Goal: Information Seeking & Learning: Learn about a topic

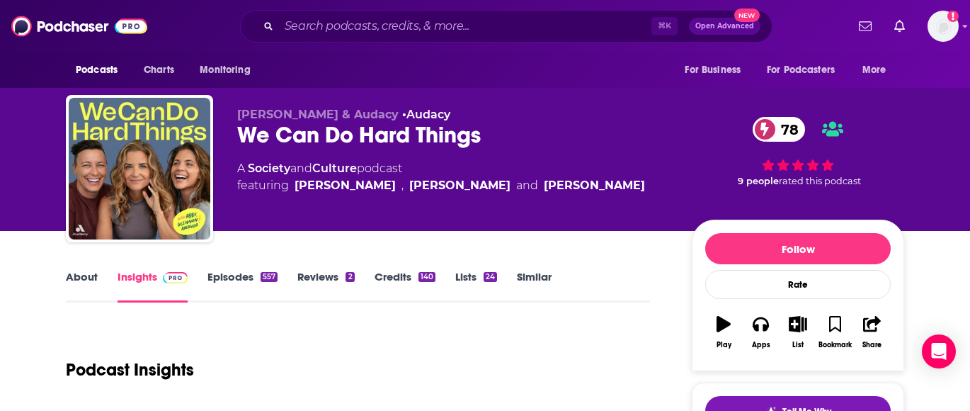
click at [236, 278] on link "Episodes 557" at bounding box center [242, 286] width 70 height 33
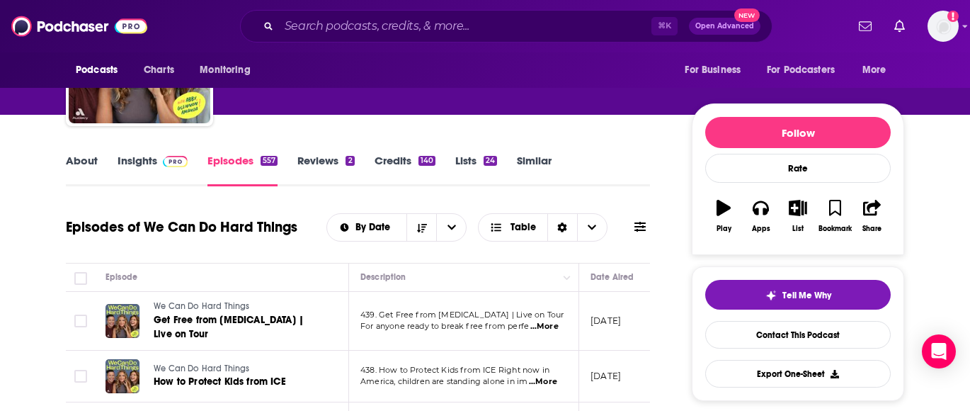
scroll to position [120, 0]
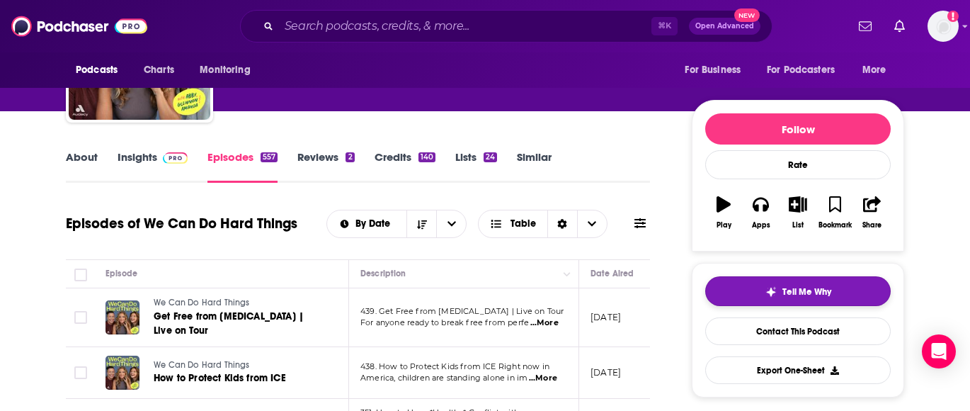
click at [731, 288] on button "Tell Me Why" at bounding box center [797, 291] width 185 height 30
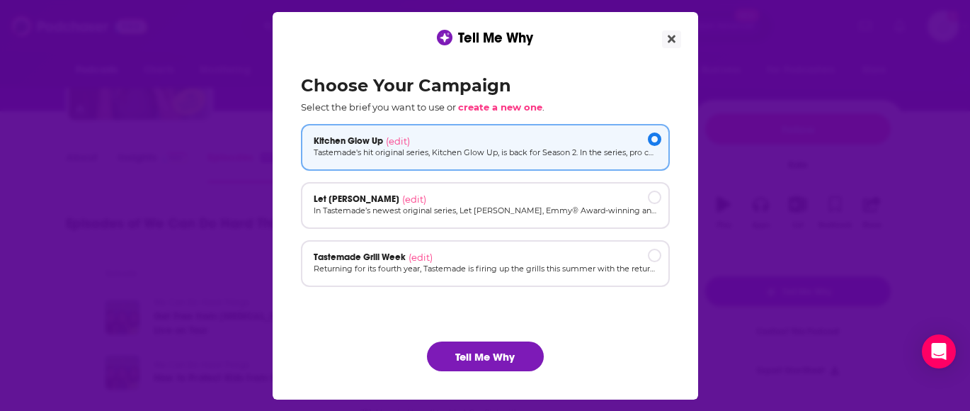
scroll to position [0, 0]
click at [479, 346] on button "Tell Me Why" at bounding box center [485, 356] width 117 height 30
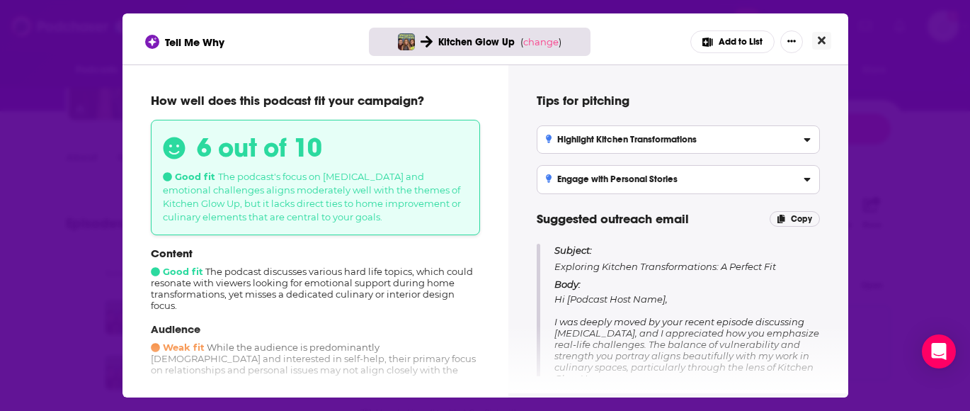
click at [824, 36] on icon "Close" at bounding box center [822, 40] width 8 height 11
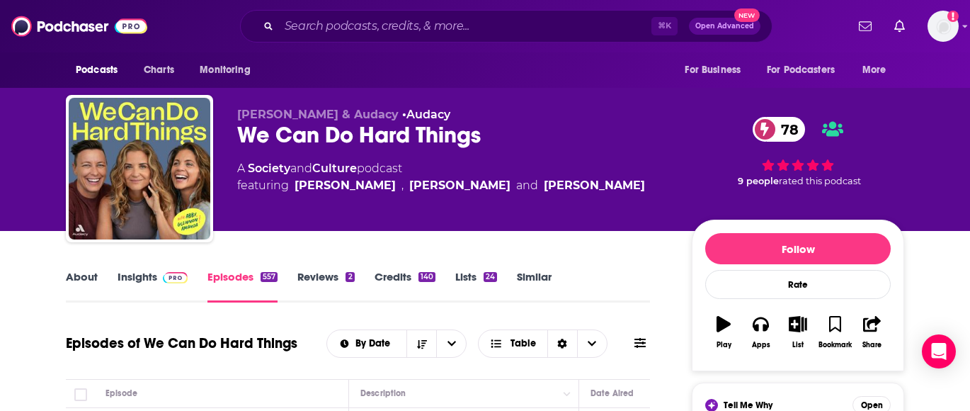
click at [535, 280] on link "Similar" at bounding box center [534, 286] width 35 height 33
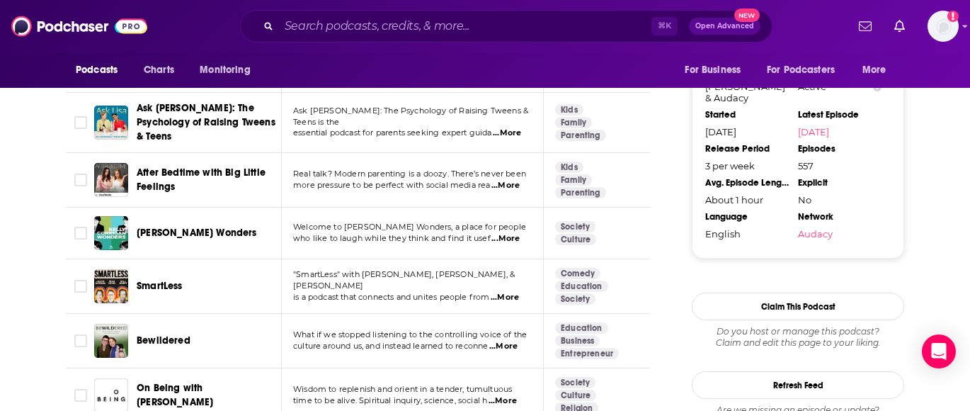
scroll to position [1546, 0]
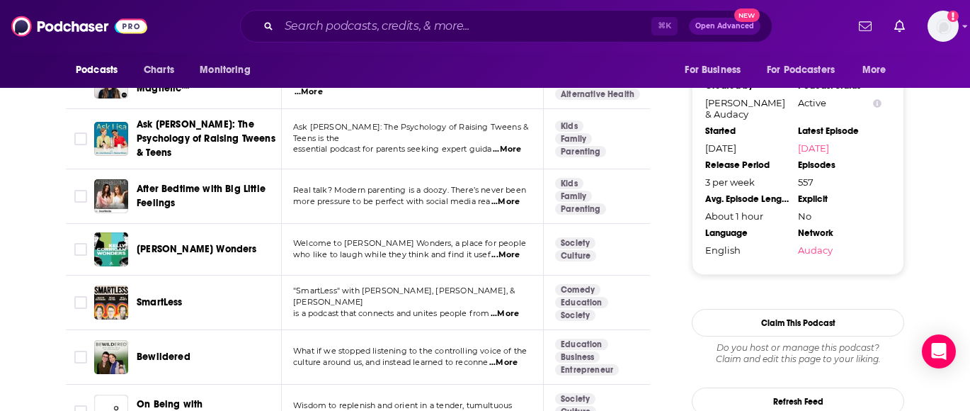
click at [149, 182] on span "After Bedtime with Big Little Feelings" at bounding box center [207, 196] width 140 height 28
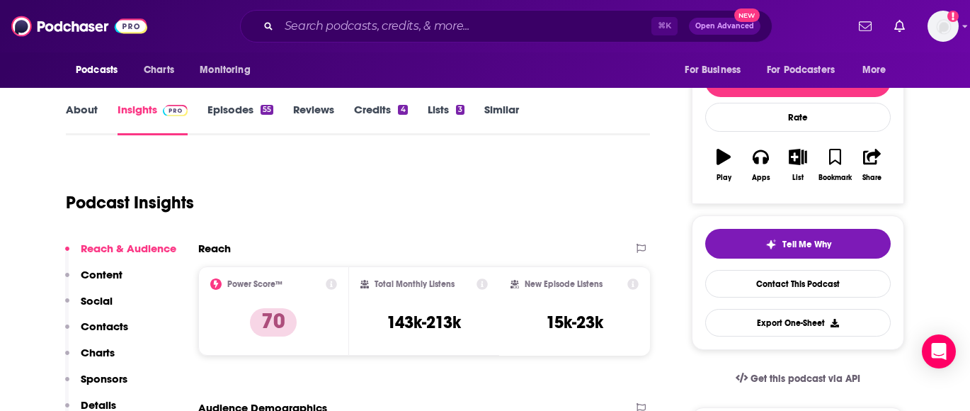
scroll to position [166, 0]
click at [218, 107] on link "Episodes 55" at bounding box center [240, 119] width 66 height 33
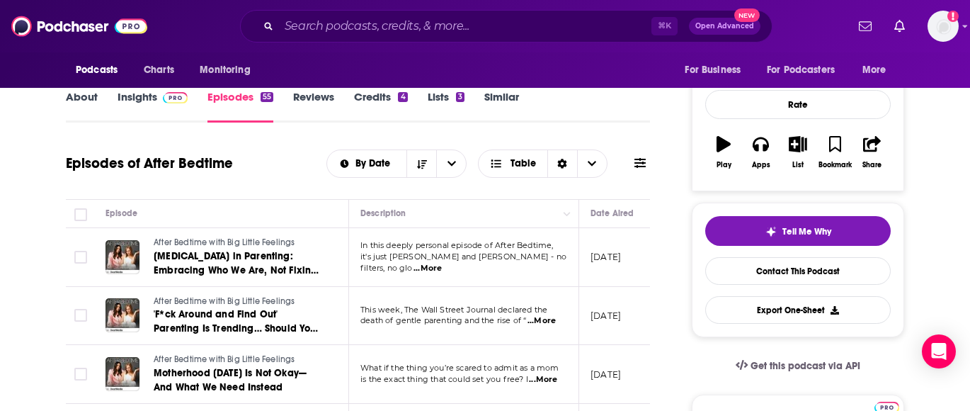
scroll to position [179, 0]
click at [738, 230] on button "Tell Me Why" at bounding box center [797, 232] width 185 height 30
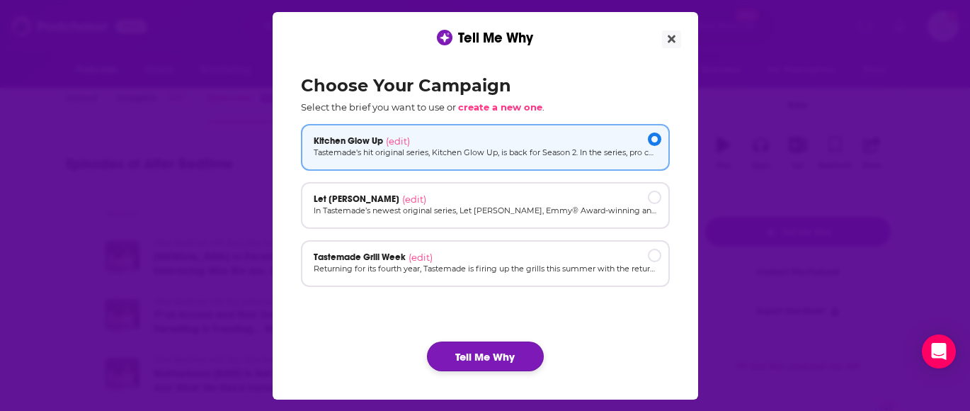
click at [471, 358] on button "Tell Me Why" at bounding box center [485, 356] width 117 height 30
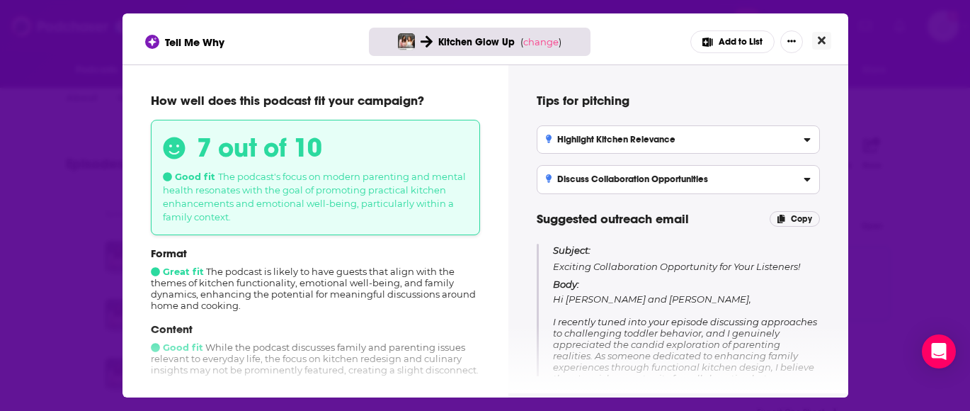
click at [825, 39] on icon "Close" at bounding box center [822, 40] width 8 height 11
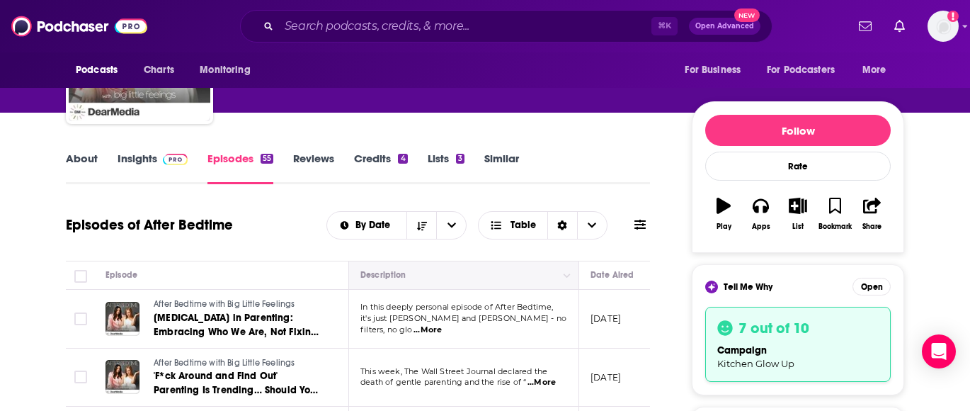
scroll to position [108, 0]
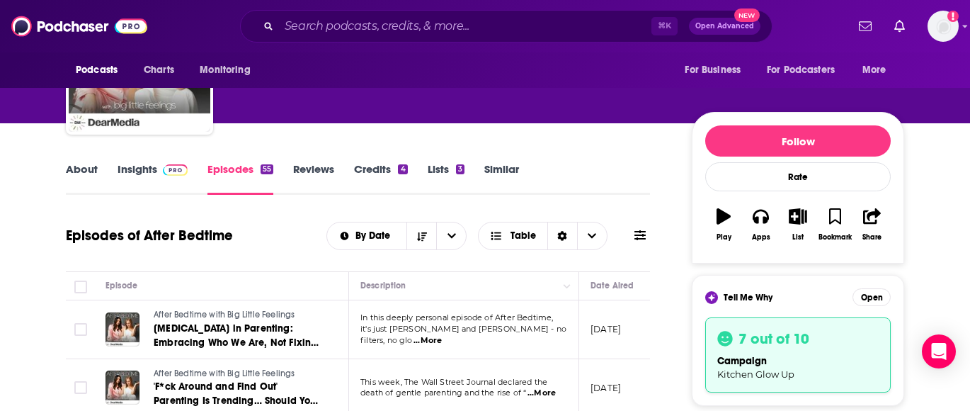
click at [138, 168] on link "Insights" at bounding box center [153, 178] width 70 height 33
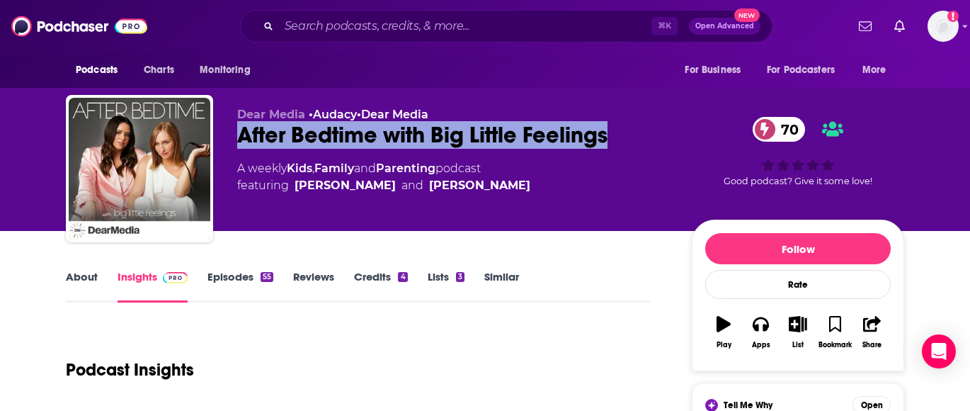
drag, startPoint x: 629, startPoint y: 142, endPoint x: 227, endPoint y: 132, distance: 401.5
click at [227, 132] on div "Dear Media • Audacy • Dear Media After Bedtime with Big Little Feelings 70 A we…" at bounding box center [485, 171] width 838 height 153
copy h2 "After Bedtime with Big Little Feelings"
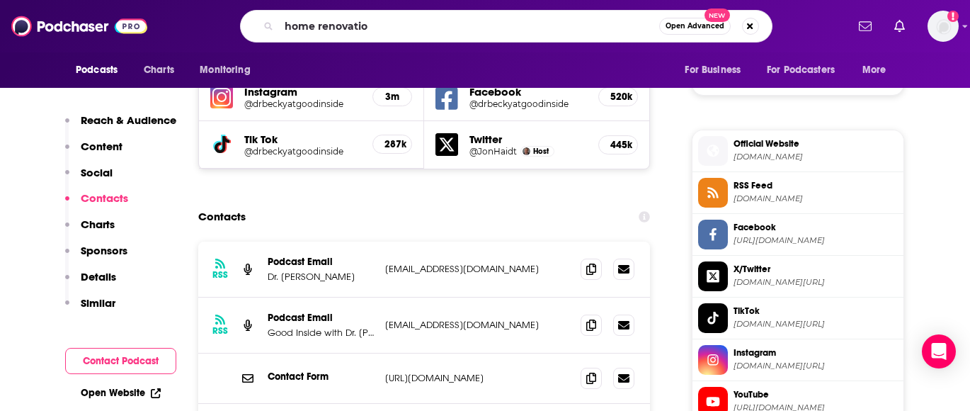
type input "home renovation"
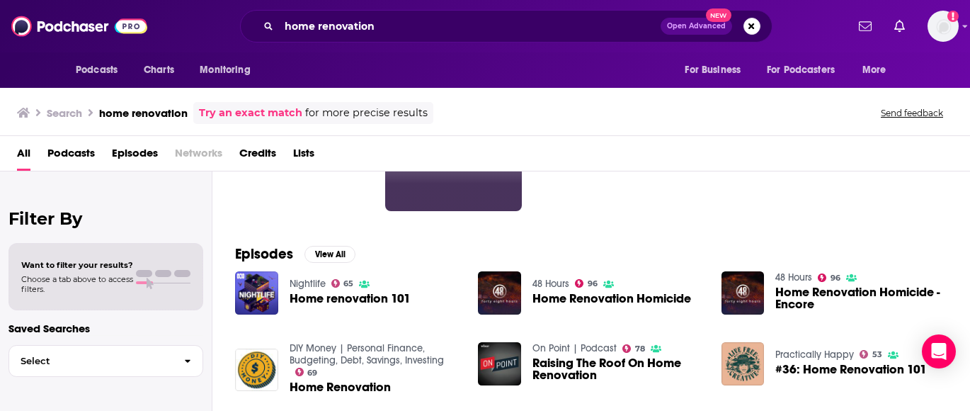
scroll to position [143, 0]
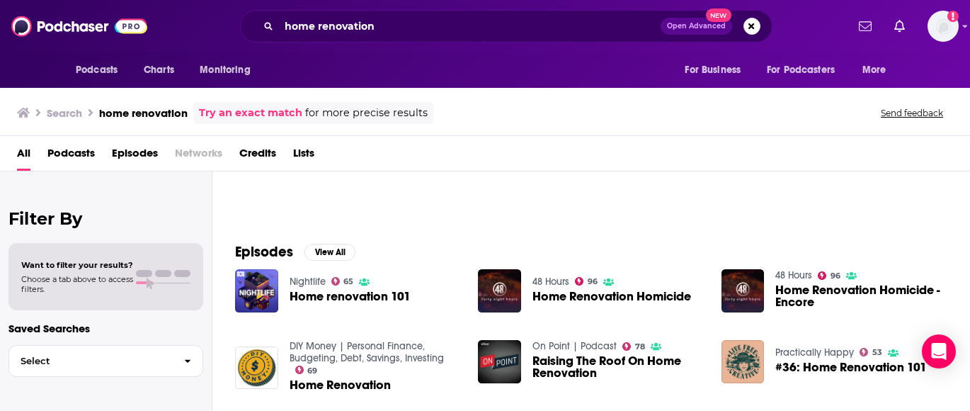
click at [79, 157] on span "Podcasts" at bounding box center [70, 156] width 47 height 29
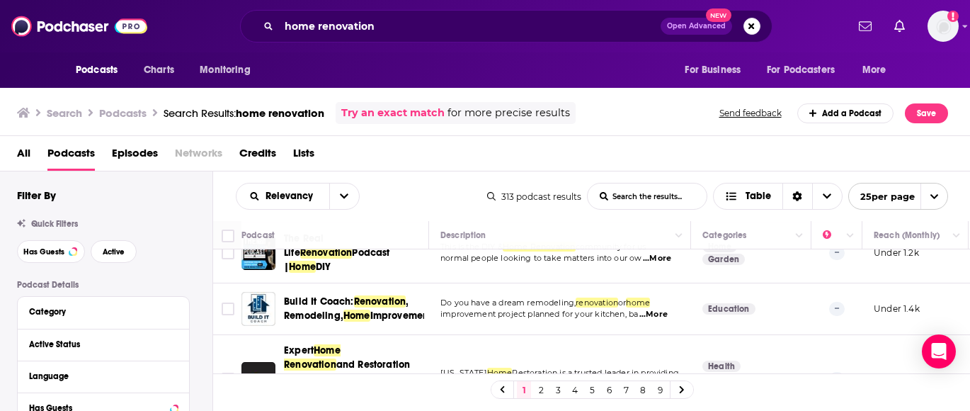
scroll to position [831, 0]
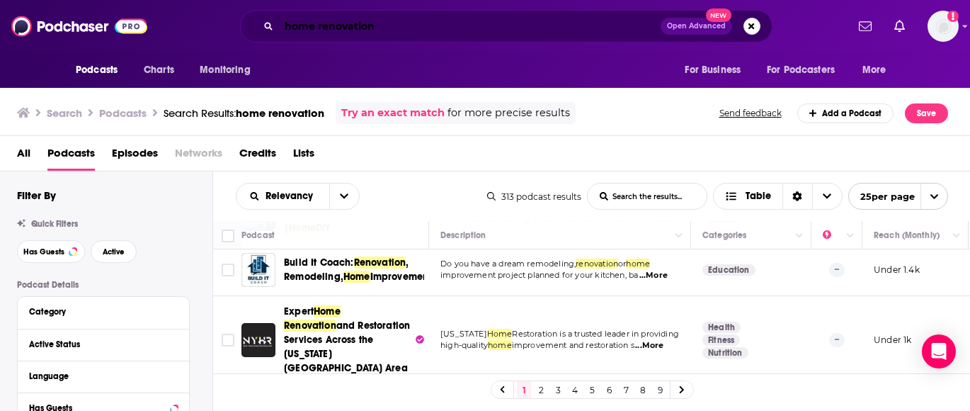
click at [332, 29] on input "home renovation" at bounding box center [470, 26] width 382 height 23
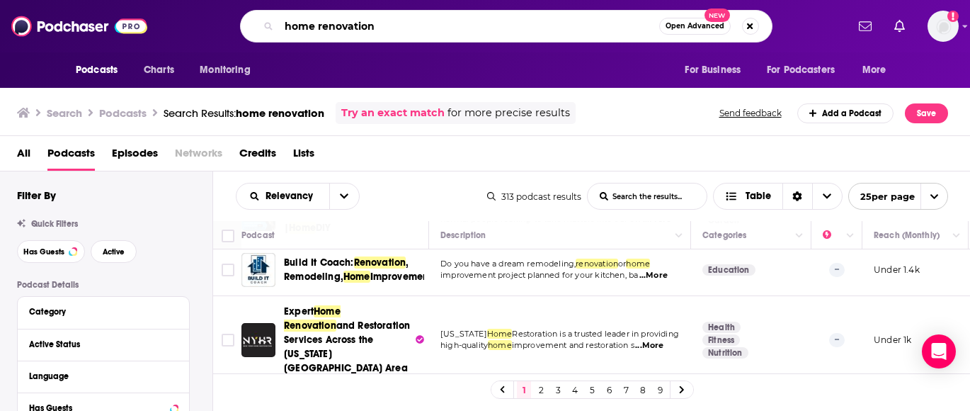
click at [332, 29] on input "home renovation" at bounding box center [469, 26] width 380 height 23
type input "home design"
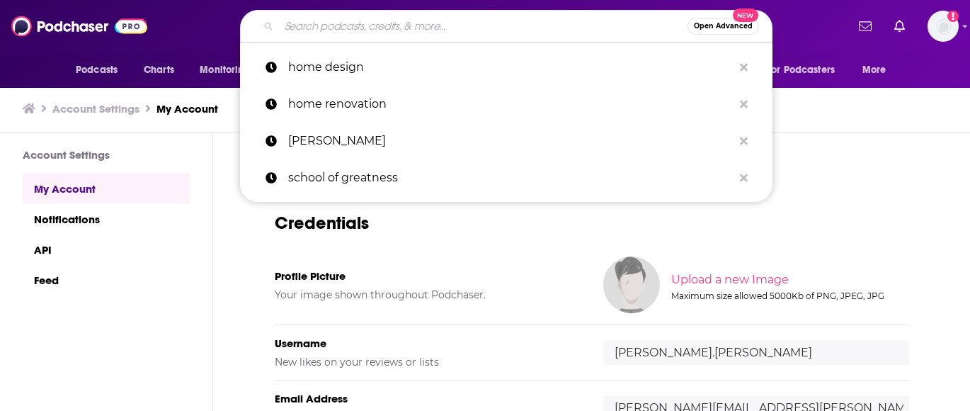
click at [435, 30] on input "Search podcasts, credits, & more..." at bounding box center [483, 26] width 408 height 23
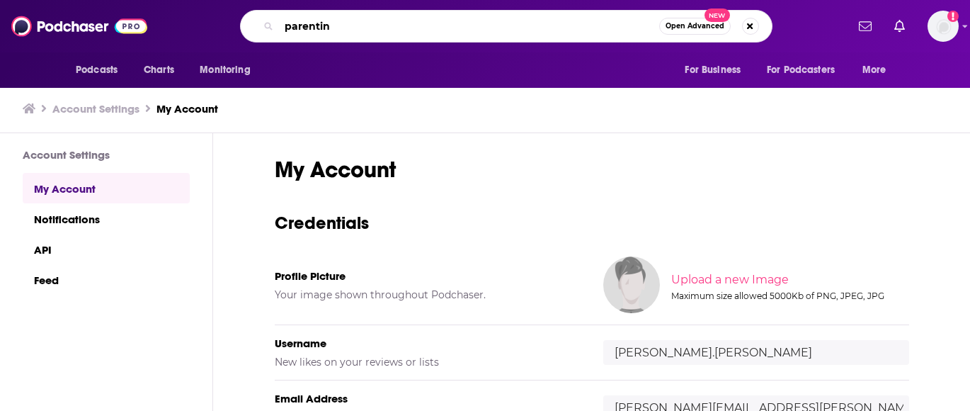
type input "parenting"
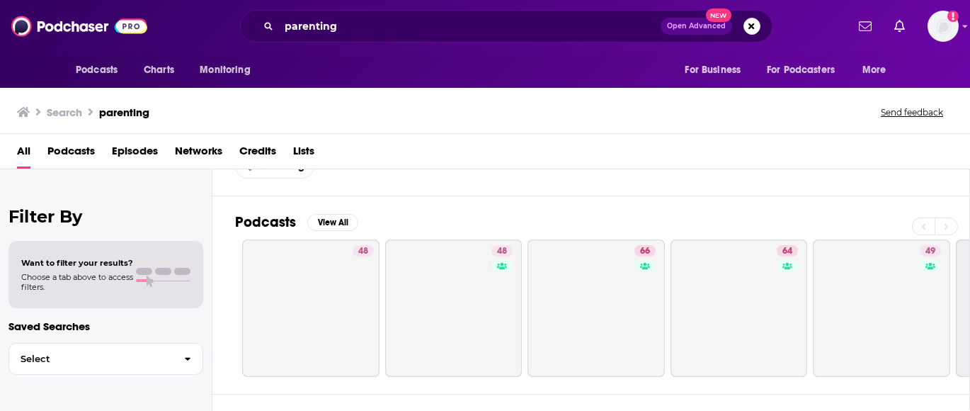
scroll to position [81, 0]
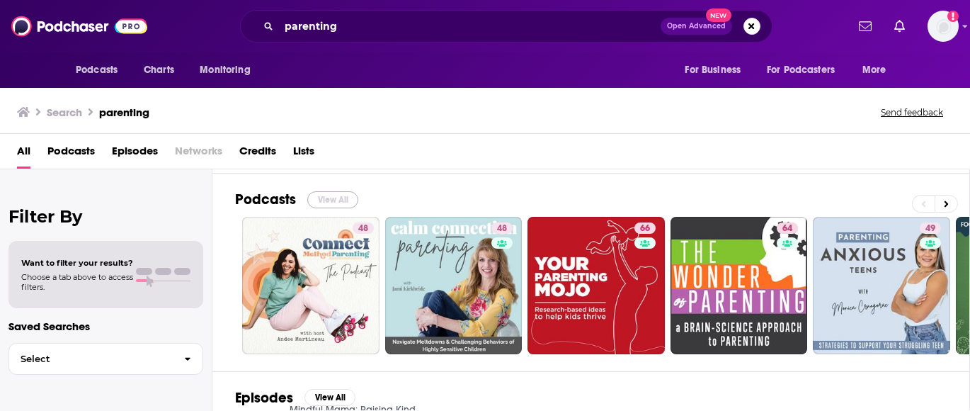
click at [344, 197] on button "View All" at bounding box center [332, 199] width 51 height 17
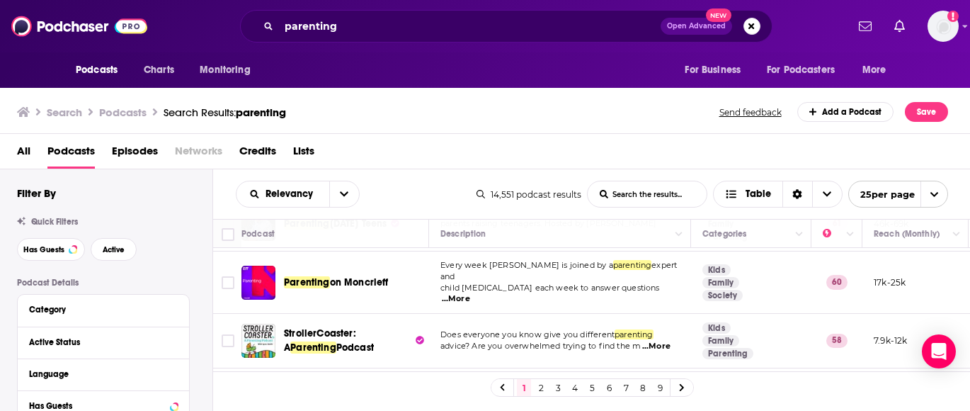
scroll to position [1511, 0]
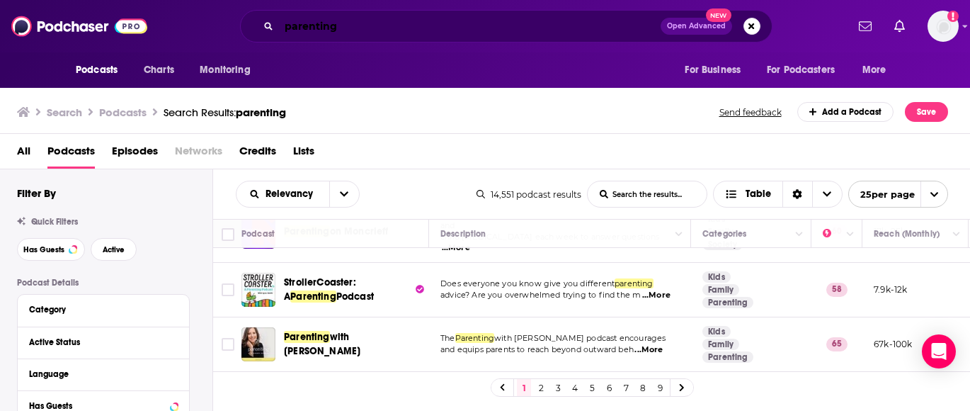
click at [476, 30] on input "parenting" at bounding box center [470, 26] width 382 height 23
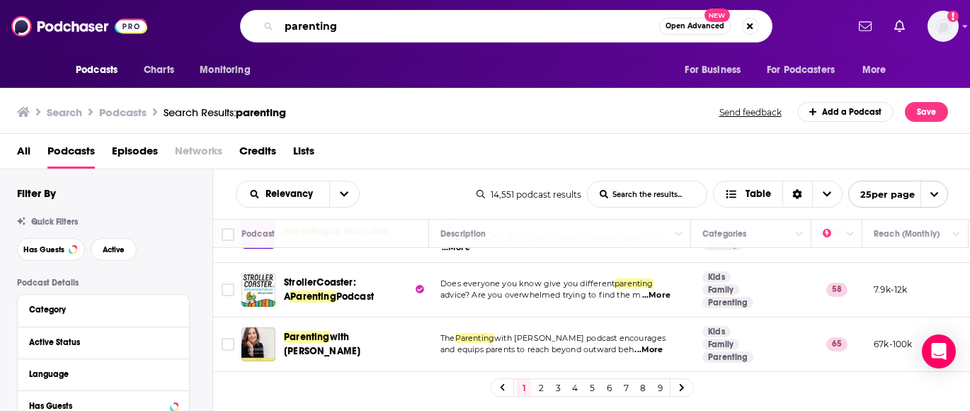
click at [476, 30] on input "parenting" at bounding box center [469, 26] width 380 height 23
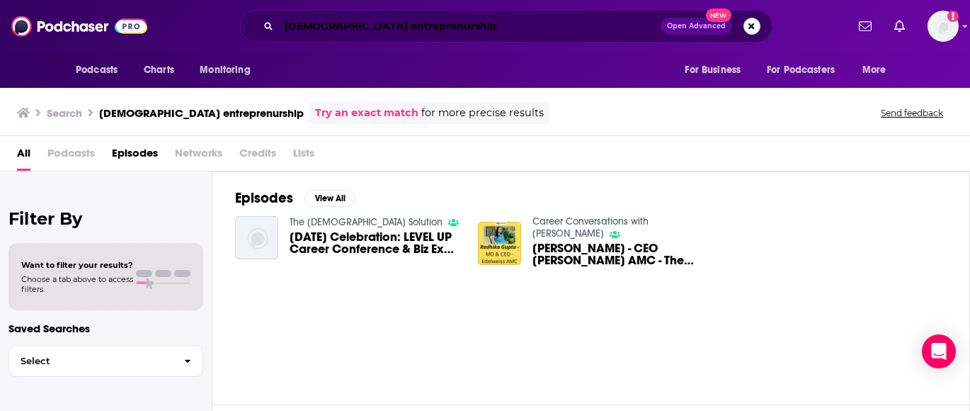
click at [302, 28] on input "[DEMOGRAPHIC_DATA] entreprenurship" at bounding box center [470, 26] width 382 height 23
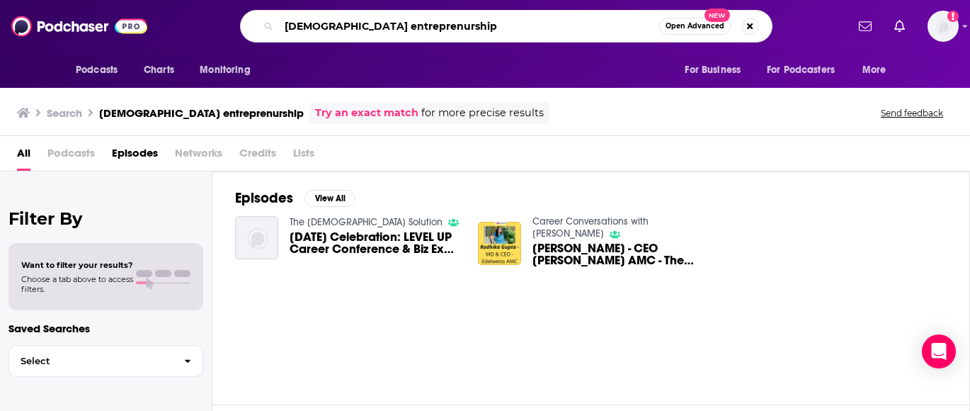
click at [302, 28] on input "[DEMOGRAPHIC_DATA] entreprenurship" at bounding box center [469, 26] width 380 height 23
type input "entreprenurship"
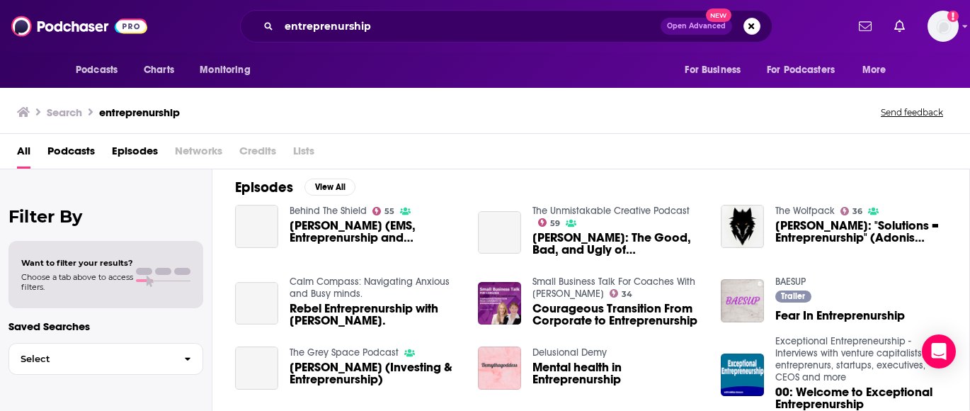
scroll to position [328, 0]
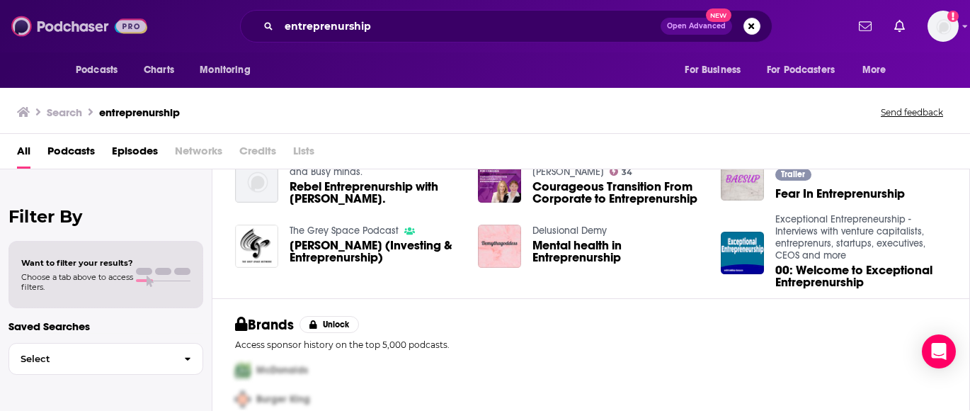
click at [65, 26] on img at bounding box center [79, 26] width 136 height 27
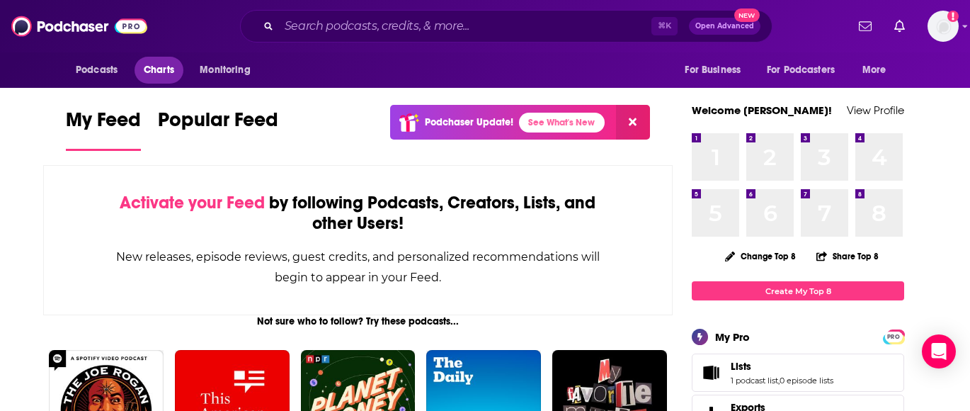
click at [174, 72] on span "Charts" at bounding box center [159, 70] width 30 height 20
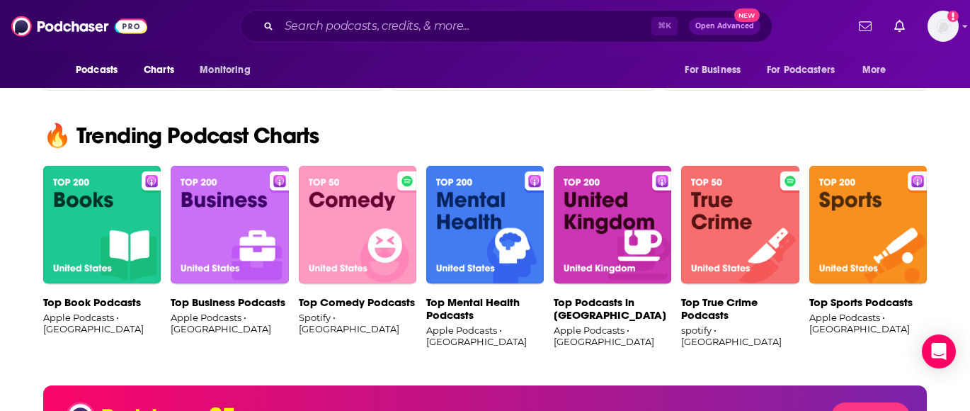
scroll to position [867, 0]
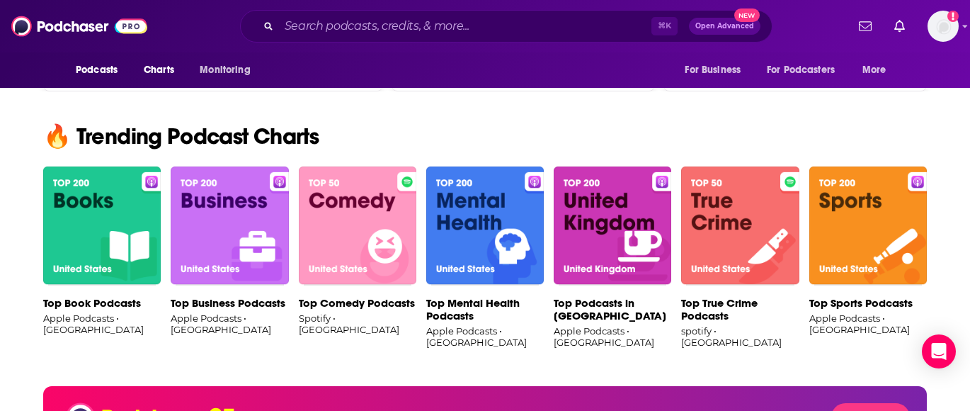
click at [227, 251] on img at bounding box center [230, 225] width 118 height 119
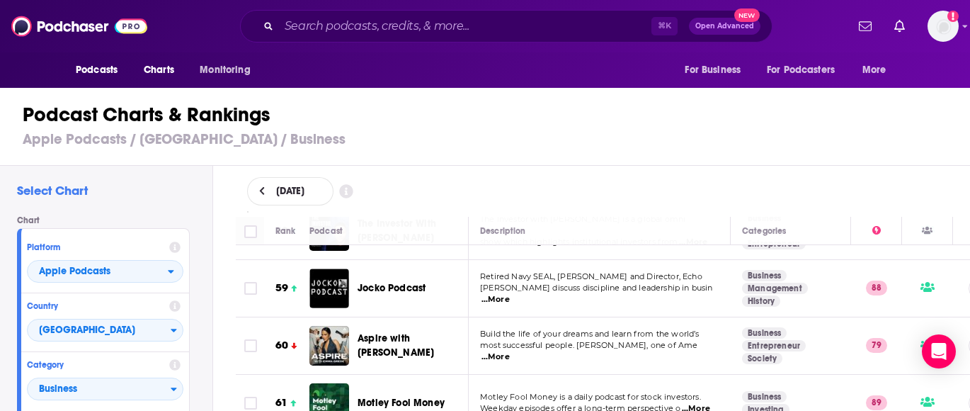
scroll to position [3358, 0]
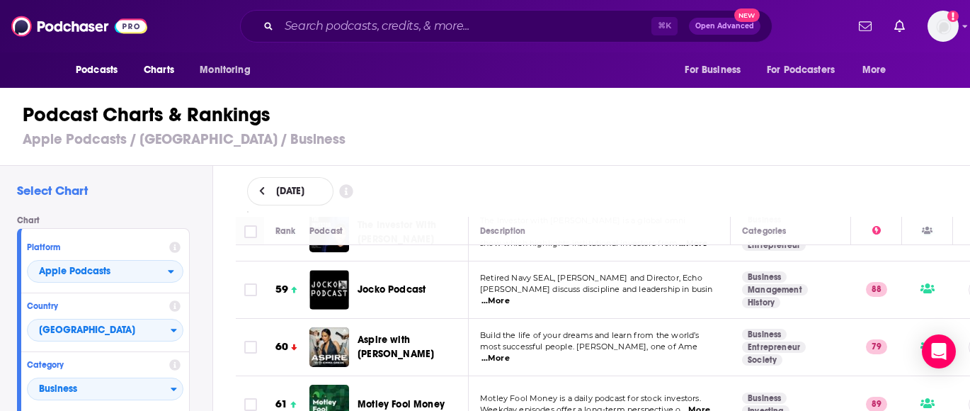
click at [510, 353] on span "...More" at bounding box center [495, 358] width 28 height 11
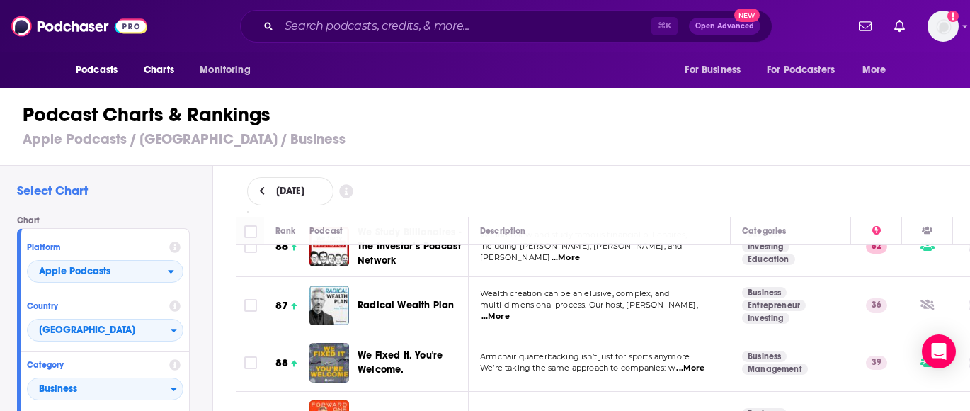
scroll to position [5107, 0]
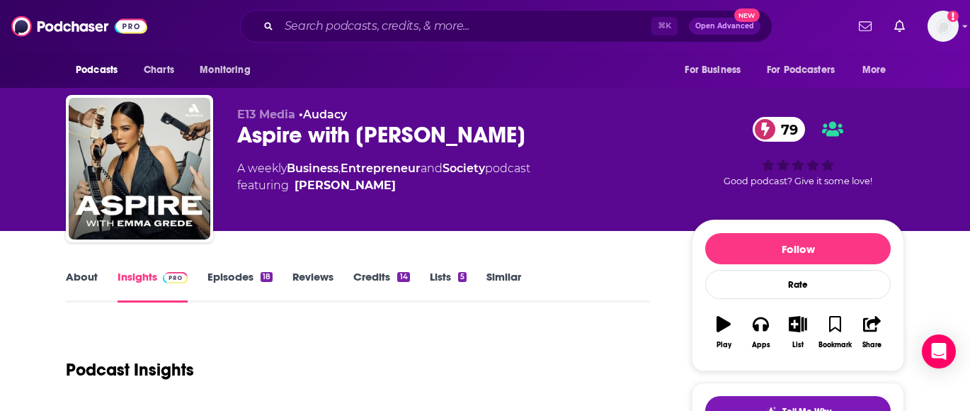
click at [235, 277] on link "Episodes 18" at bounding box center [239, 286] width 65 height 33
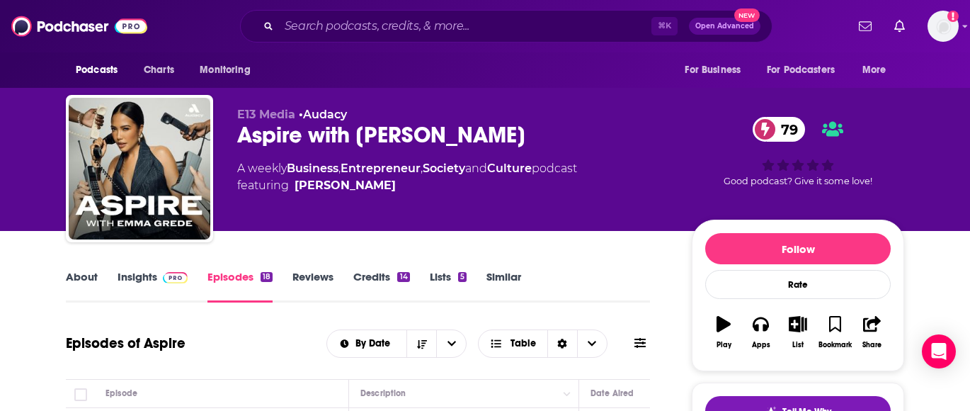
click at [70, 277] on link "About" at bounding box center [82, 286] width 32 height 33
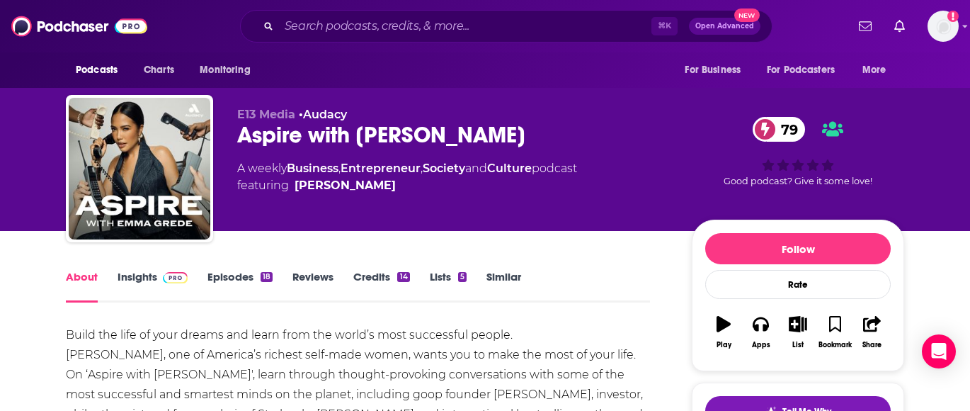
click at [143, 280] on link "Insights" at bounding box center [153, 286] width 70 height 33
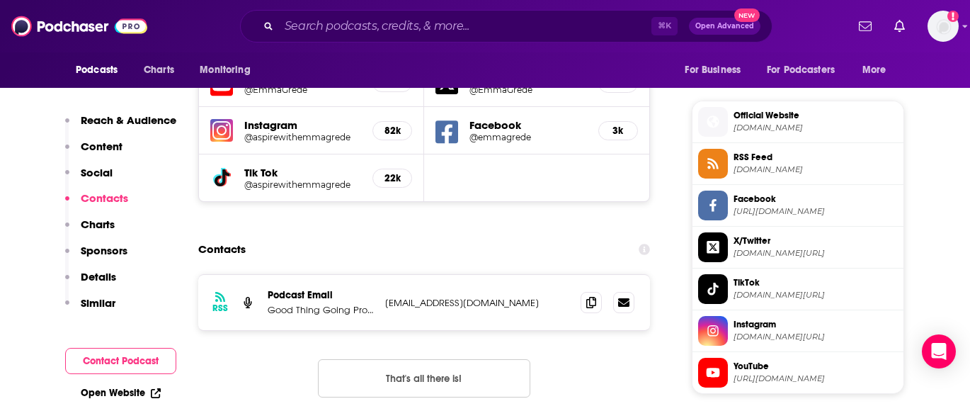
scroll to position [987, 0]
